Goal: Register for event/course

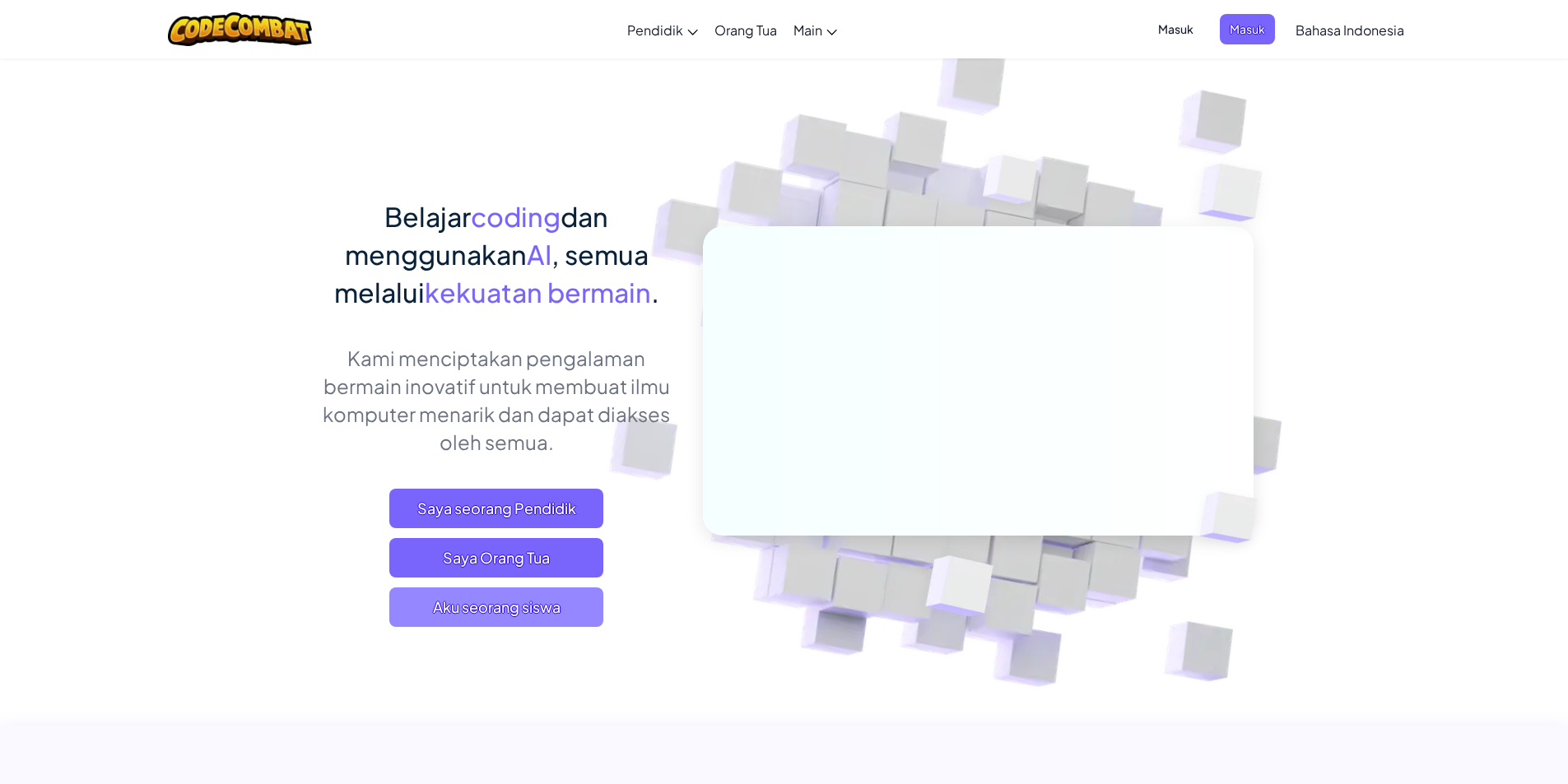
click at [516, 599] on span "Aku seorang siswa" at bounding box center [496, 607] width 214 height 39
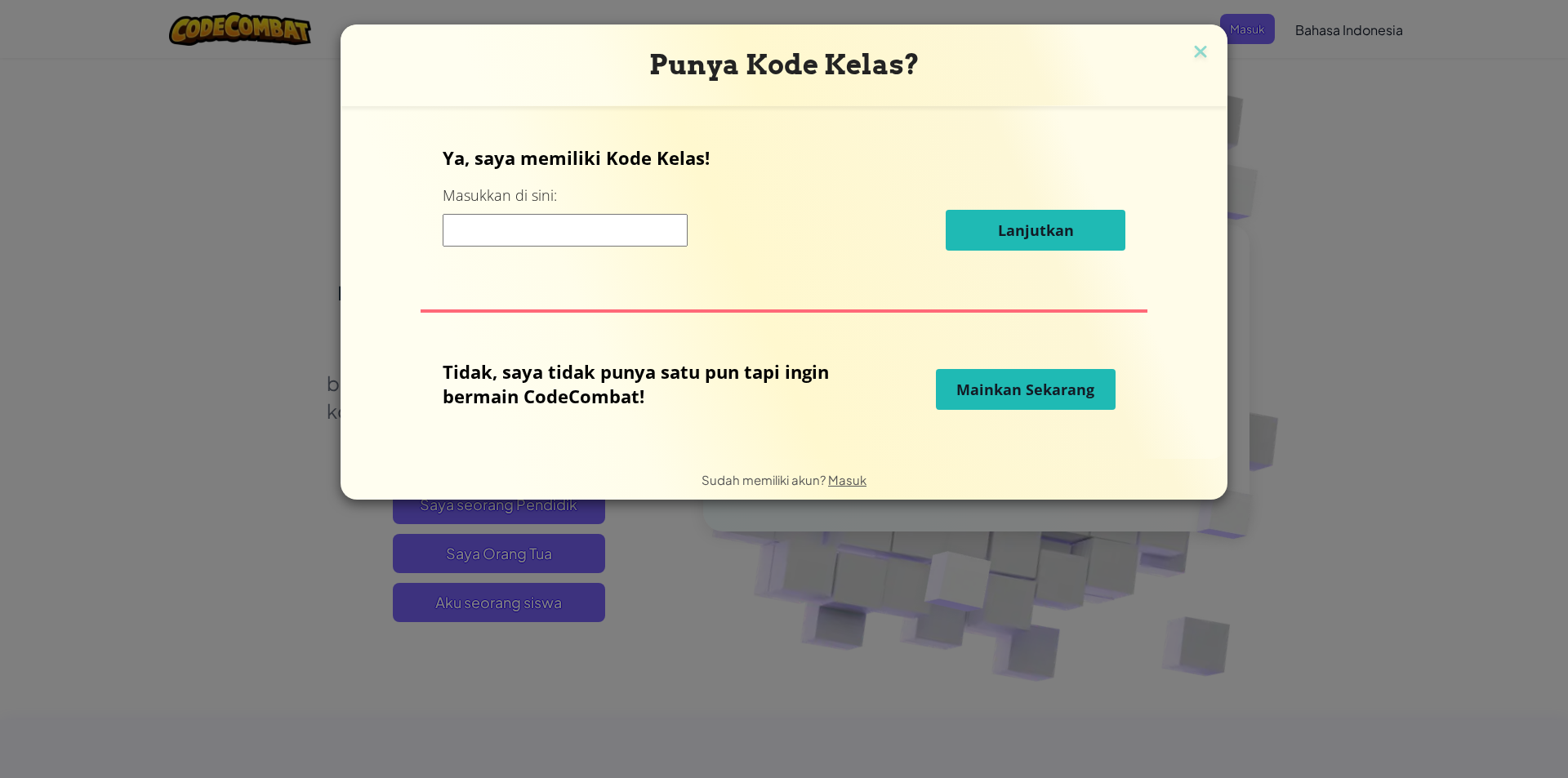
click at [624, 240] on input at bounding box center [564, 230] width 245 height 32
type input "LargeToothBaby"
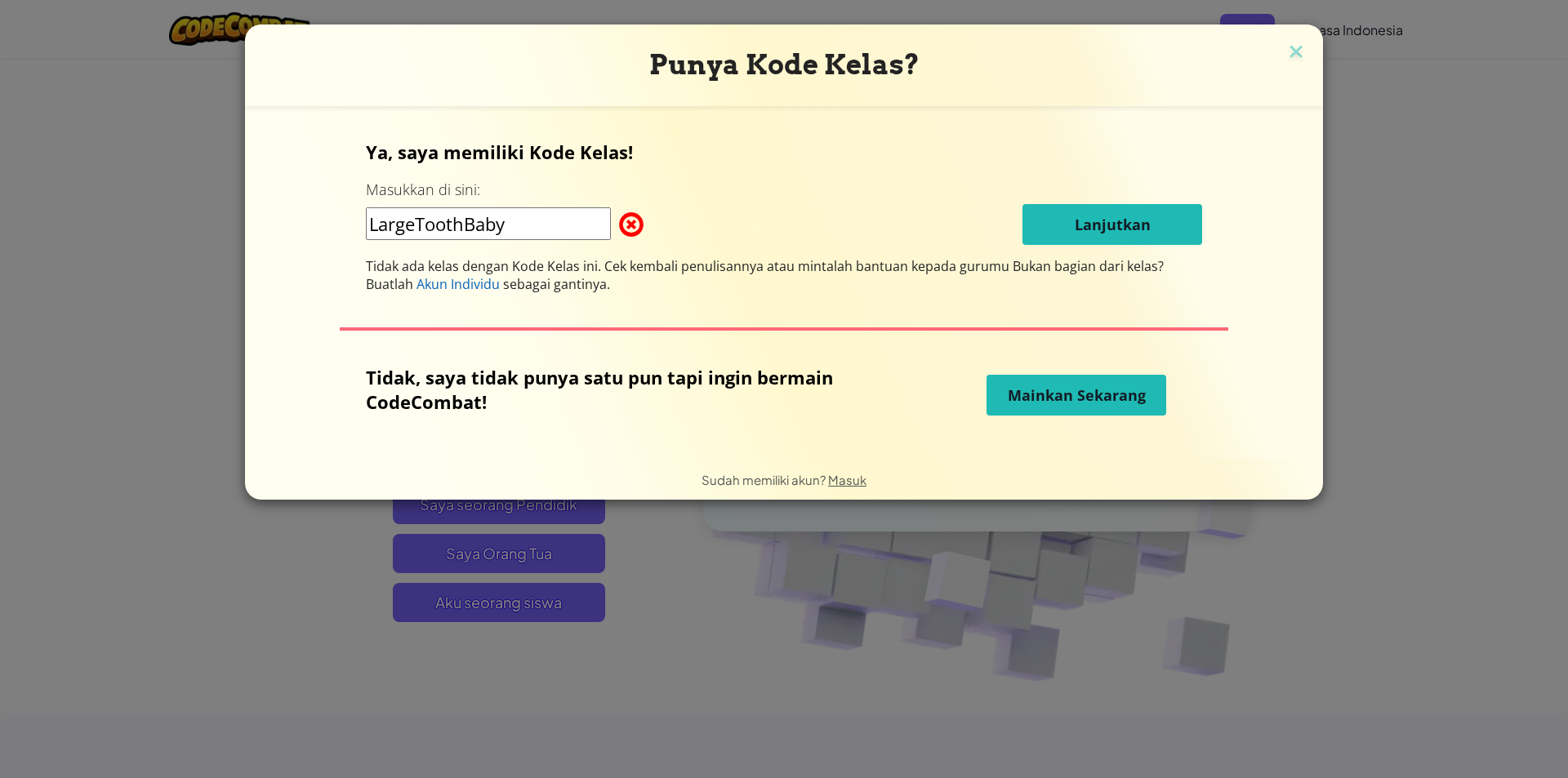
click at [619, 232] on span at bounding box center [619, 225] width 0 height 32
drag, startPoint x: 524, startPoint y: 227, endPoint x: 383, endPoint y: 239, distance: 141.5
click at [383, 239] on input "LargeToothBaby" at bounding box center [487, 224] width 245 height 32
click at [607, 248] on div "Ya, saya memiliki Kode Kelas! Masukkan di sini: LargeToothBaby Lanjutkan Tidak …" at bounding box center [784, 217] width 836 height 153
click at [1290, 49] on img at bounding box center [1296, 52] width 22 height 24
